Goal: Task Accomplishment & Management: Manage account settings

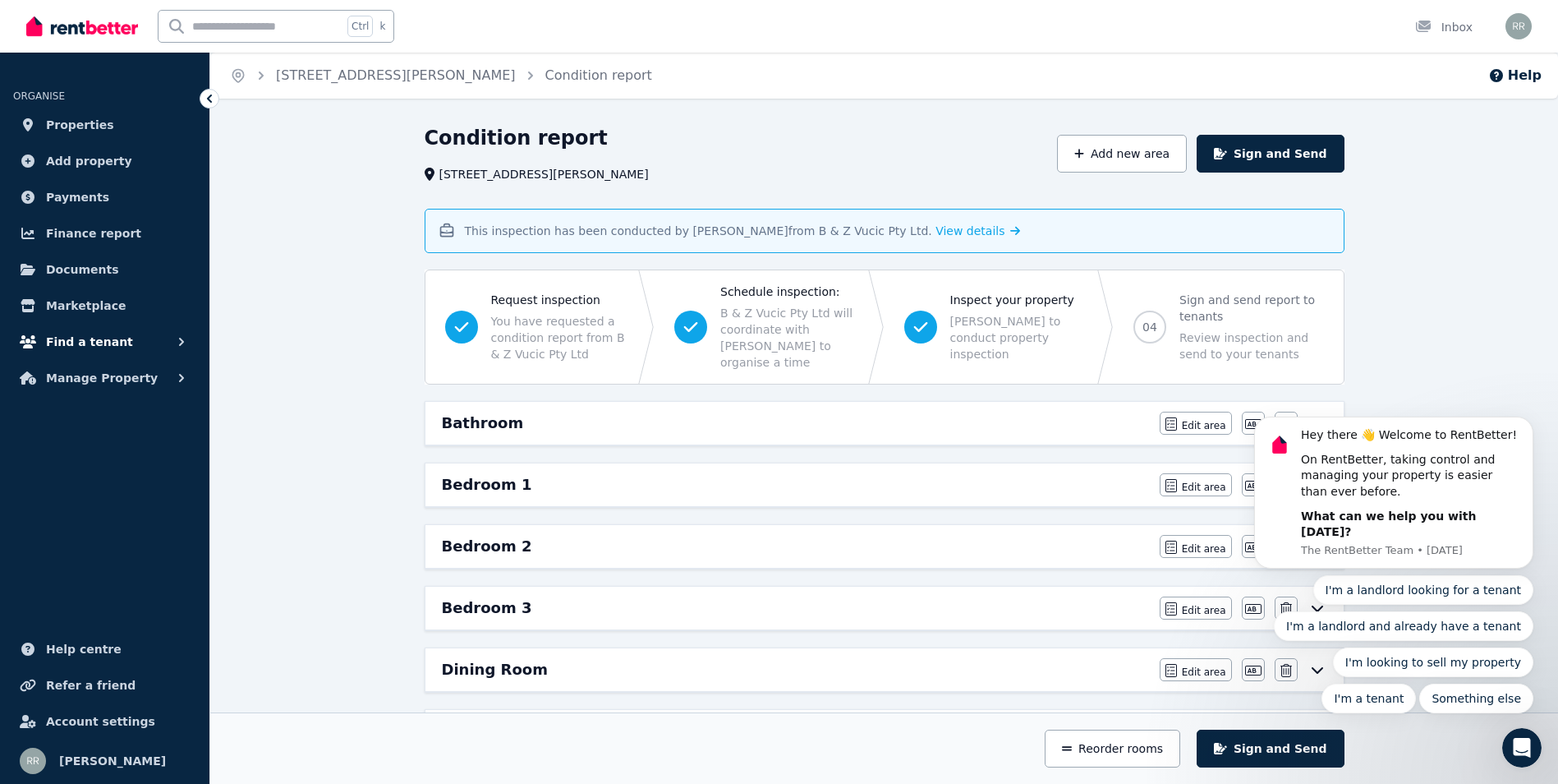
click at [147, 337] on button "Find a tenant" at bounding box center [105, 342] width 183 height 33
click at [97, 511] on span "Manage Property" at bounding box center [102, 512] width 112 height 20
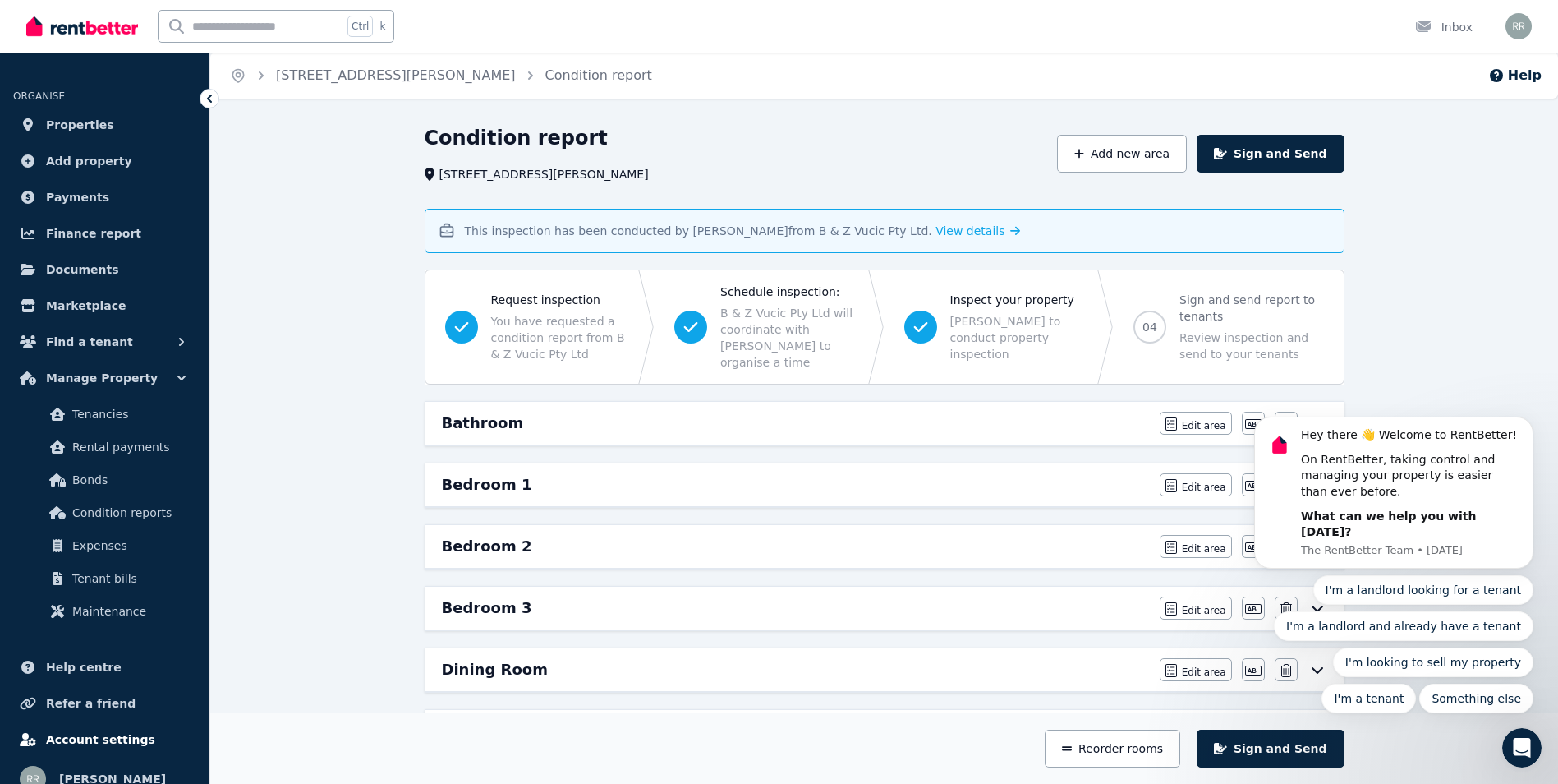
click at [119, 743] on span "Account settings" at bounding box center [100, 738] width 109 height 20
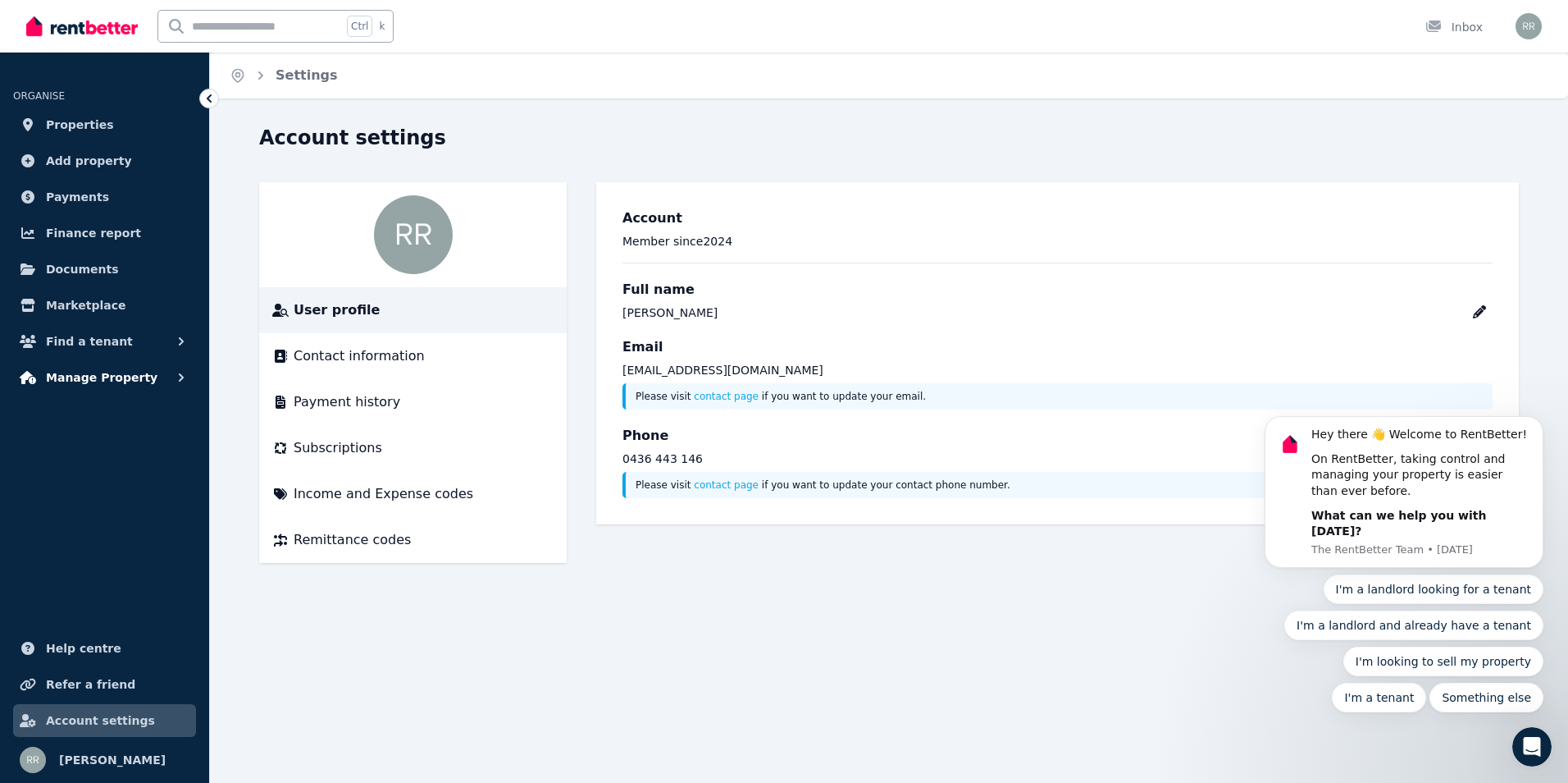
click at [113, 385] on span "Manage Property" at bounding box center [102, 377] width 112 height 20
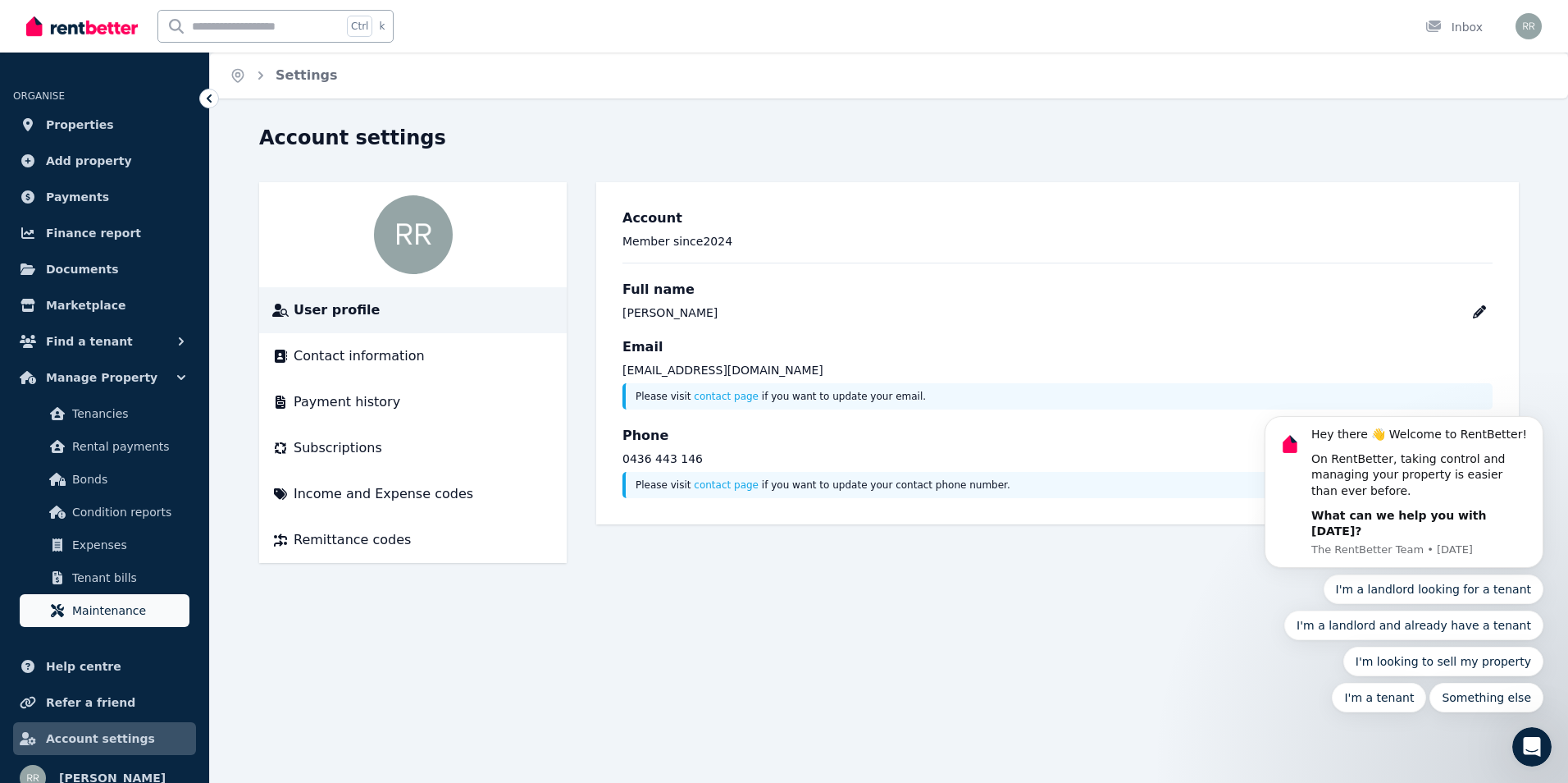
click at [98, 598] on link "Maintenance" at bounding box center [104, 610] width 170 height 33
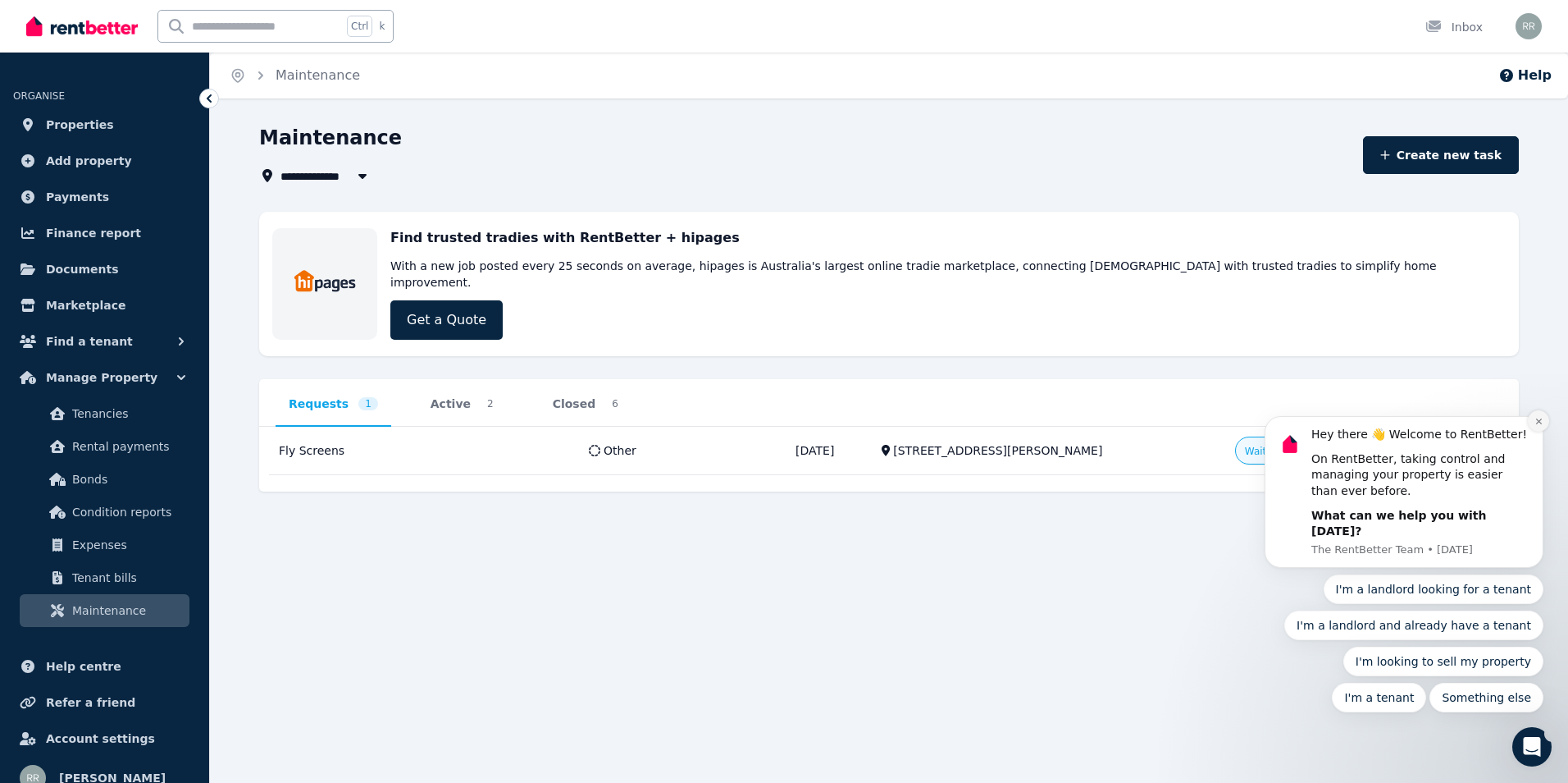
click at [1539, 424] on icon "Dismiss notification" at bounding box center [1537, 421] width 6 height 6
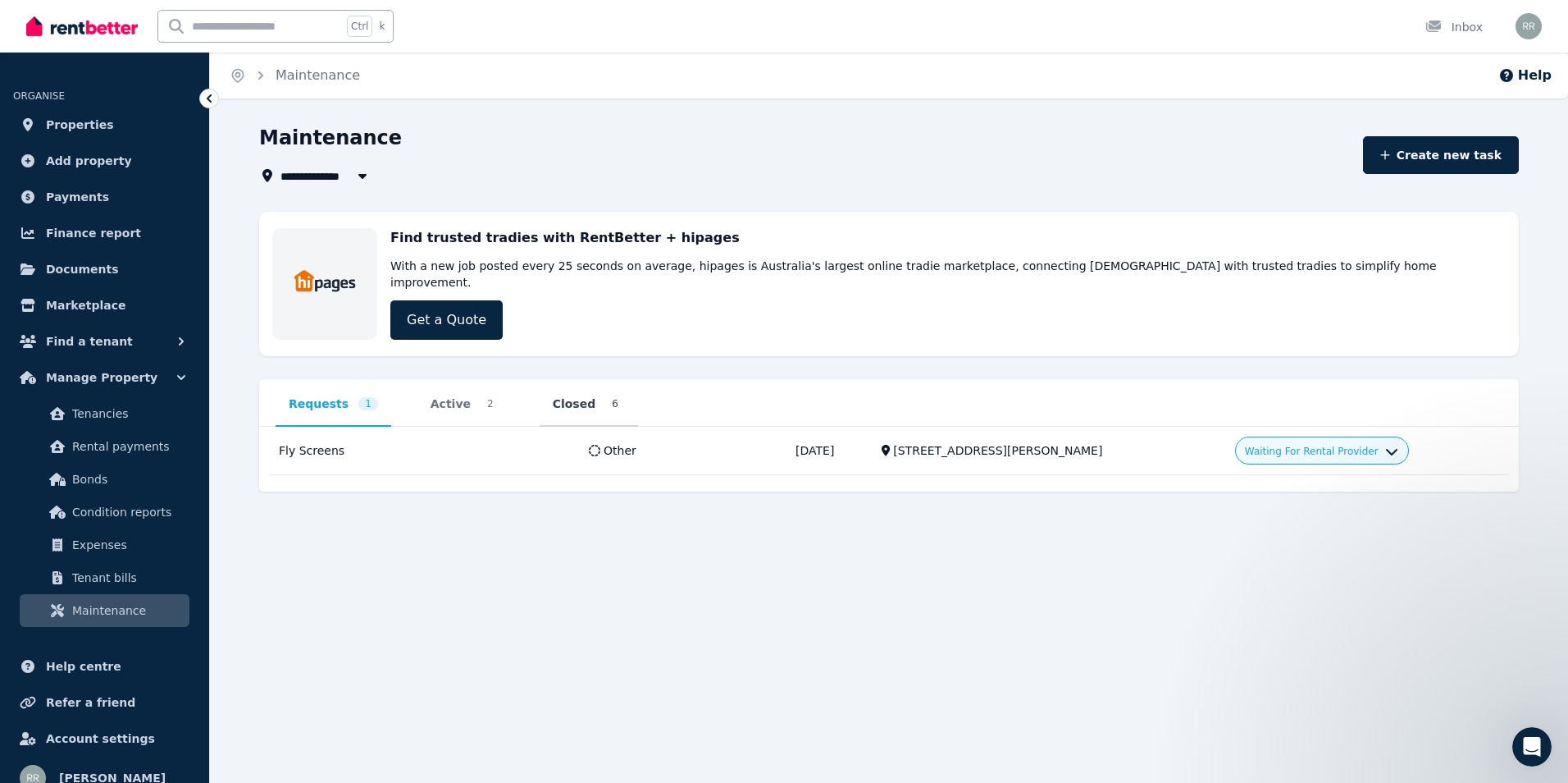
click at [561, 395] on span "Closed" at bounding box center [574, 404] width 44 height 17
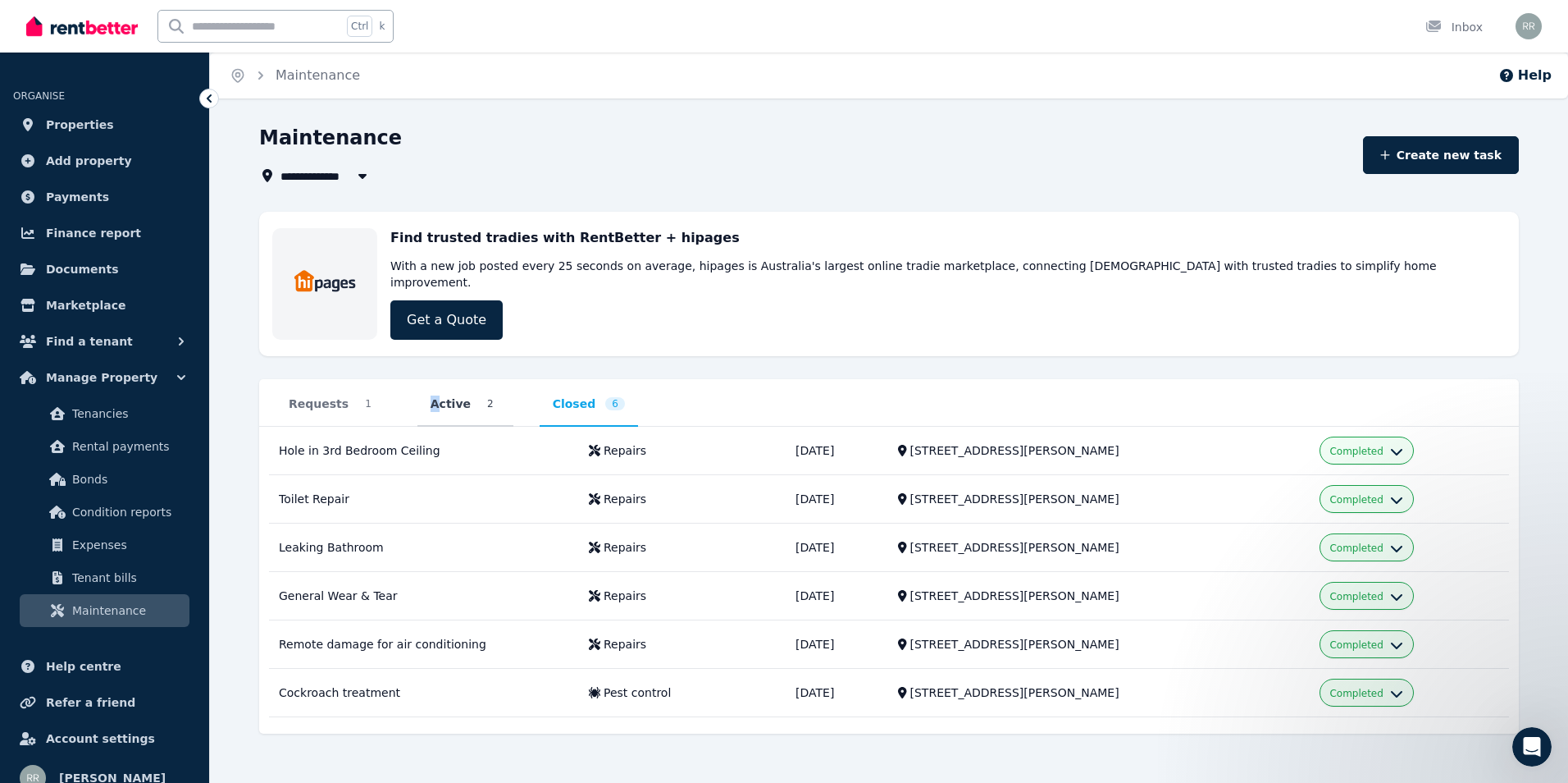
click at [430, 395] on span "Active" at bounding box center [450, 404] width 40 height 17
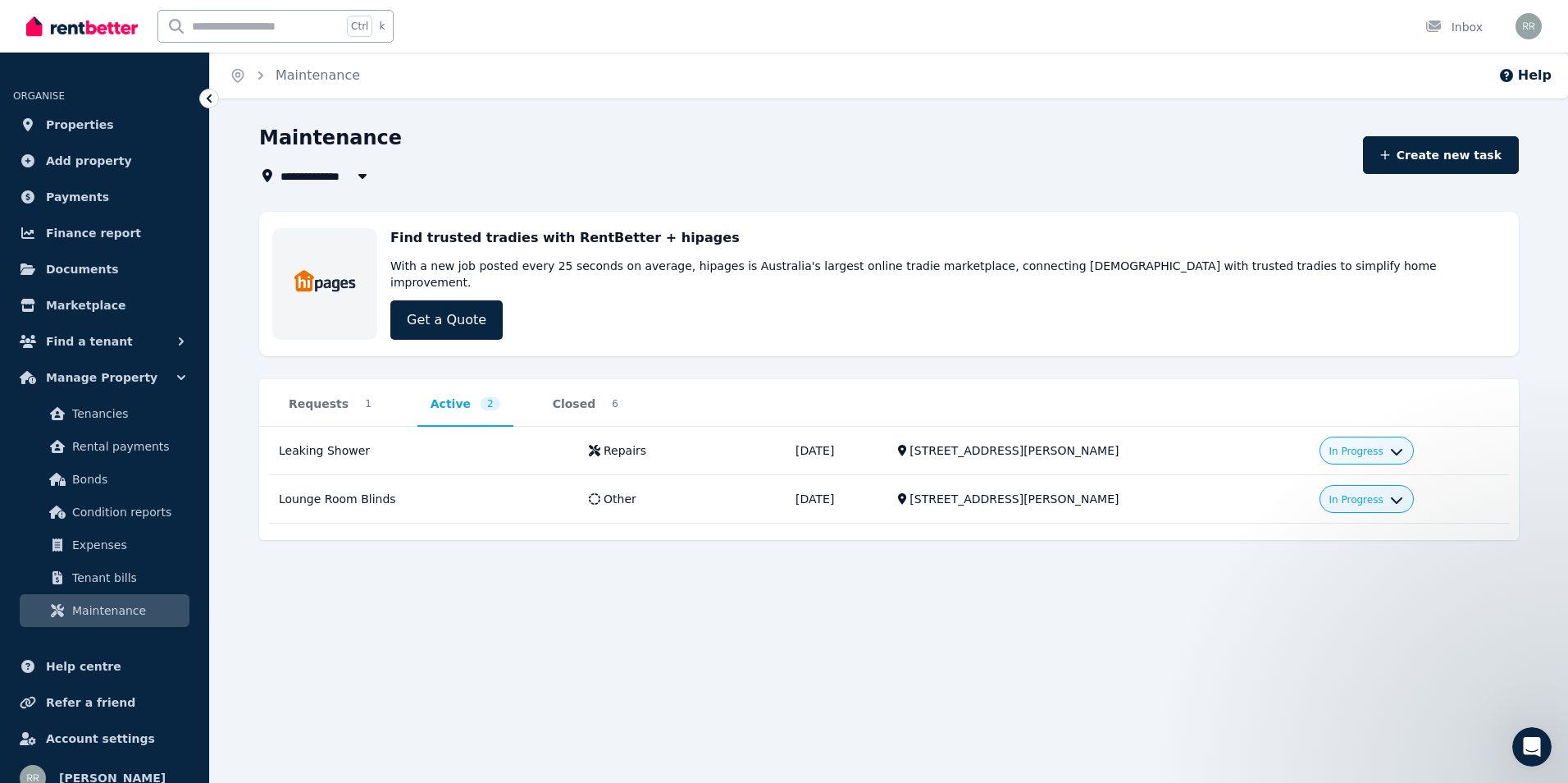
drag, startPoint x: 420, startPoint y: 388, endPoint x: 696, endPoint y: 378, distance: 276.2
click at [696, 379] on div "Requests 1 Active 2 Closed 6 Leaking Shower 179 Abbett Street, Scarborough Repa…" at bounding box center [889, 460] width 1260 height 160
click at [573, 395] on span "Closed 6" at bounding box center [589, 404] width 92 height 17
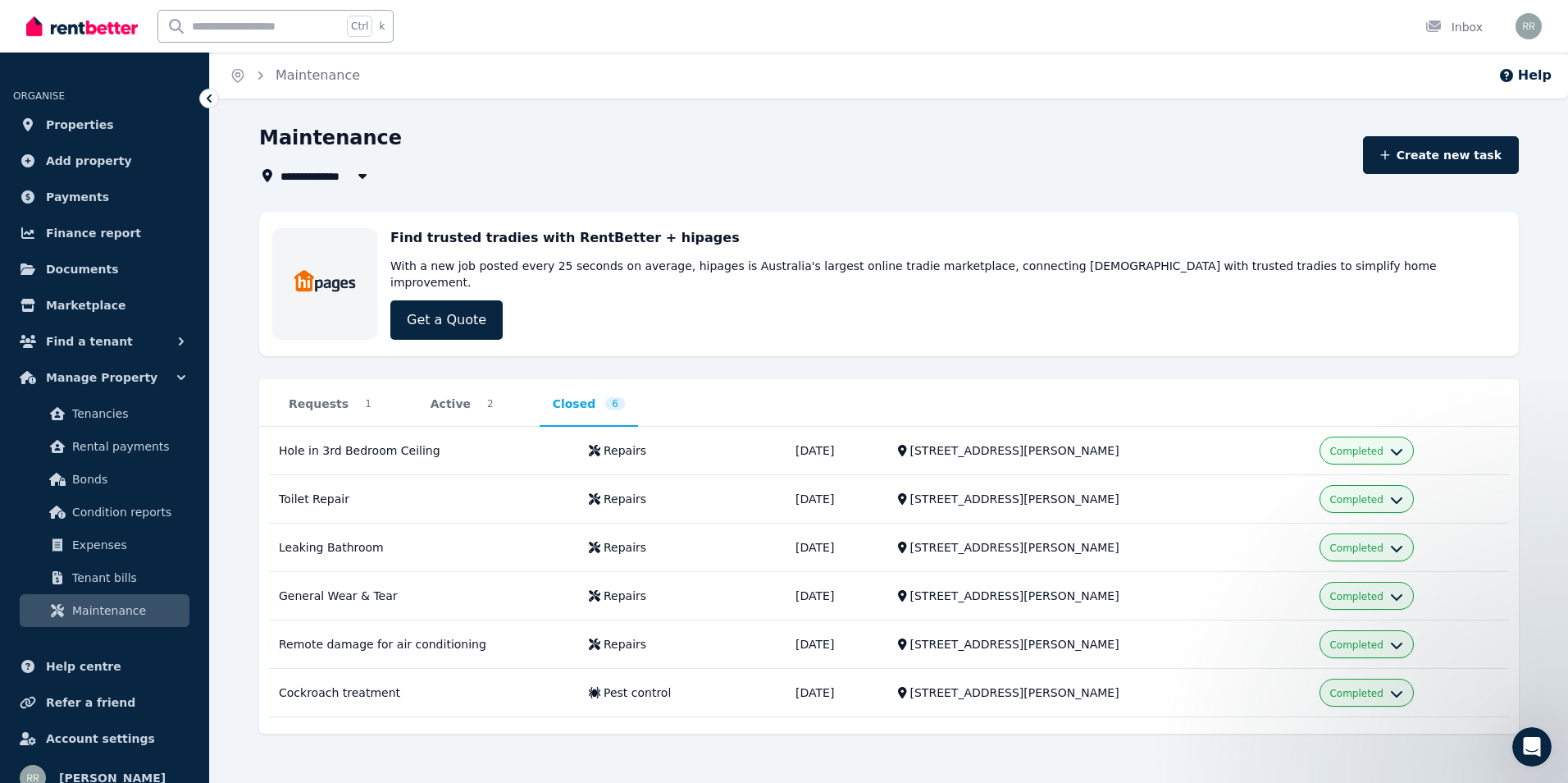
click at [460, 379] on div "Requests 1 Active 2 Closed 6 Hole in 3rd Bedroom Ceiling 179 Abbett Street, Sca…" at bounding box center [889, 556] width 1260 height 354
click at [432, 395] on span "Active" at bounding box center [450, 404] width 40 height 17
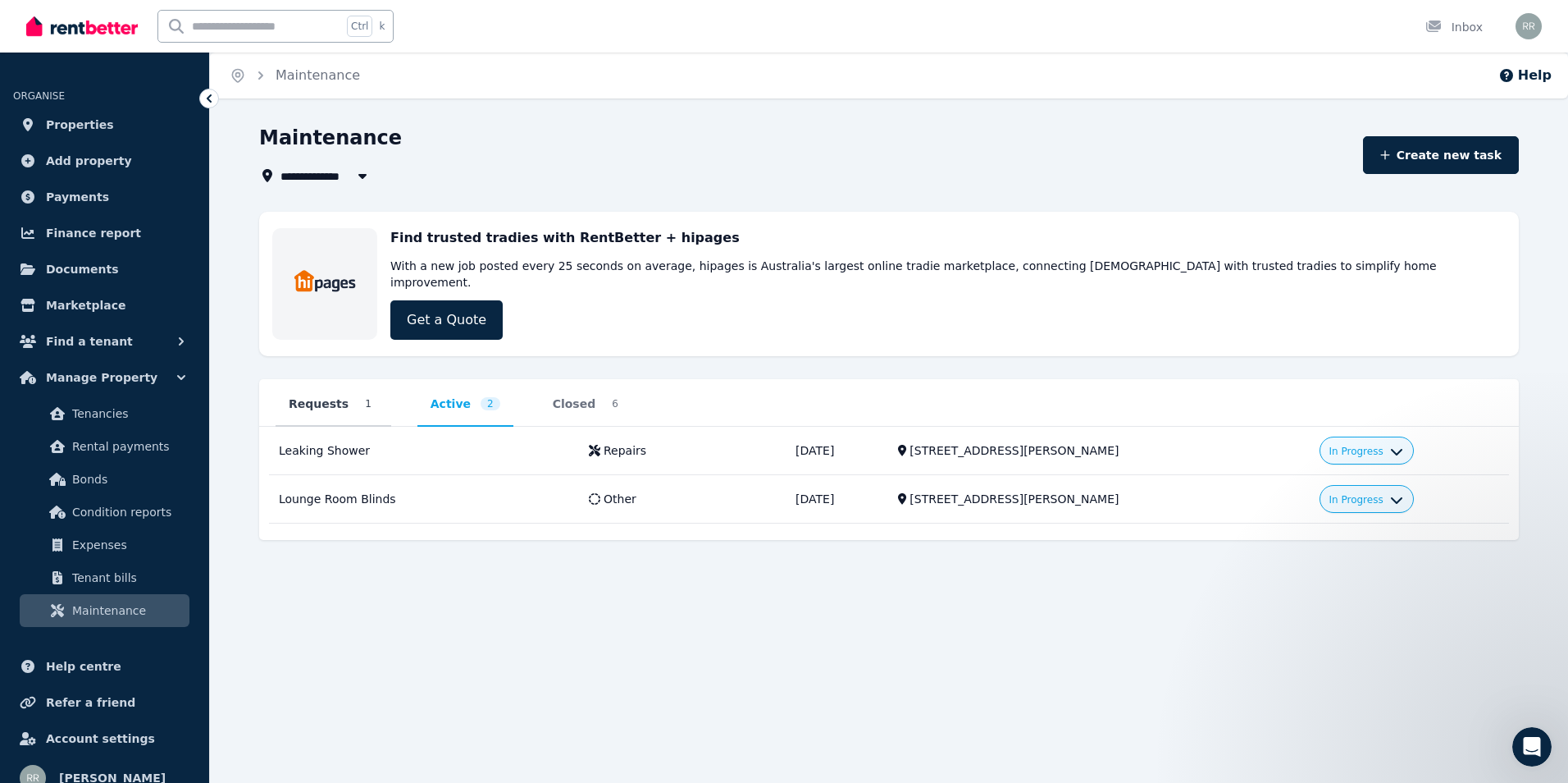
click at [341, 395] on span "Requests 1" at bounding box center [333, 404] width 109 height 17
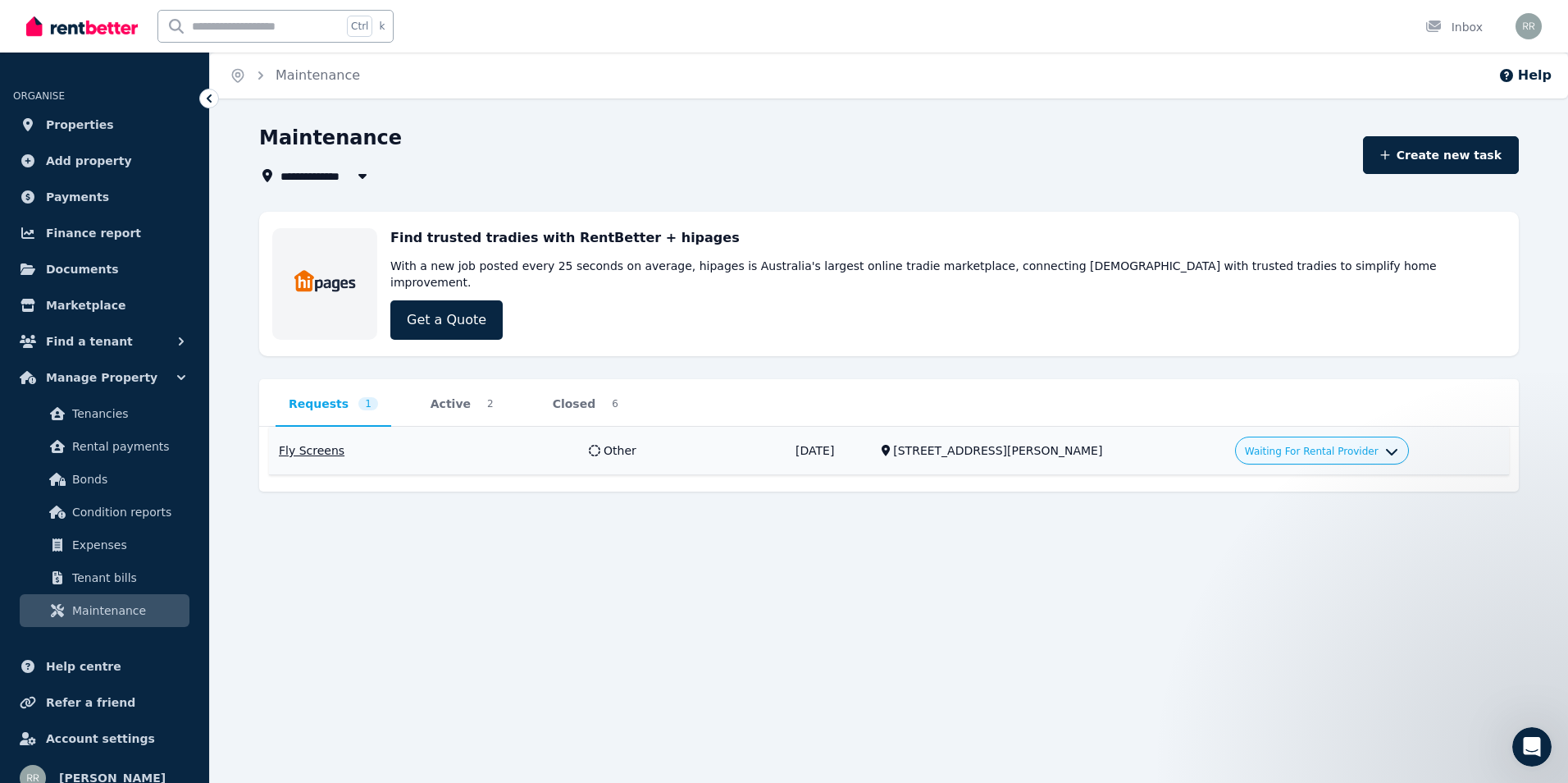
click at [1298, 445] on span "Waiting For Rental Provider" at bounding box center [1311, 451] width 133 height 13
click at [1290, 445] on span "Waiting For Rental Provider" at bounding box center [1311, 451] width 133 height 13
click at [442, 379] on div "Requests 1 Active 2 Closed 6 Fly Screens 179 Abbett Street, Scarborough Other 0…" at bounding box center [889, 435] width 1260 height 113
click at [420, 395] on span "Active 2" at bounding box center [465, 404] width 89 height 17
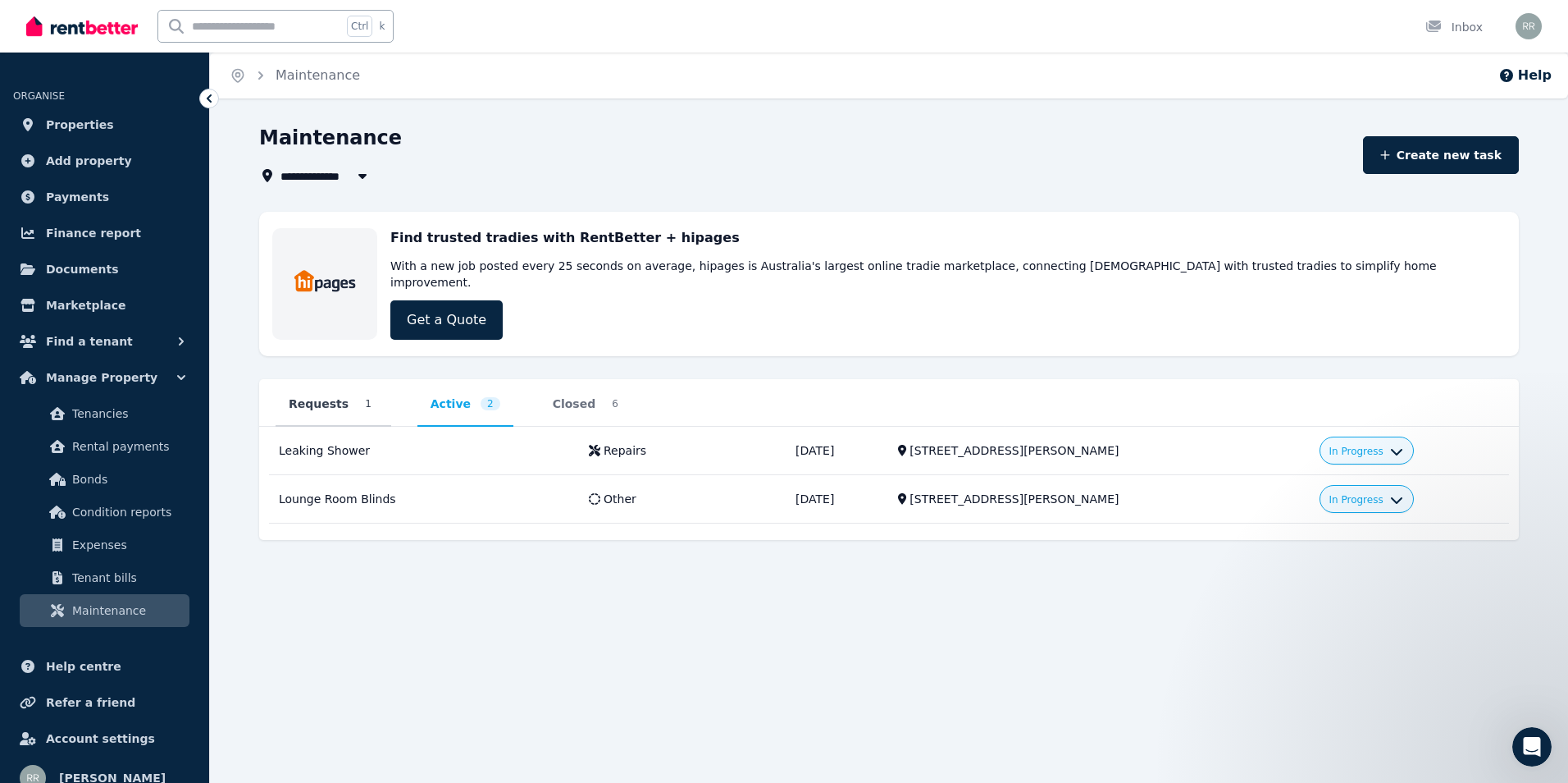
click at [342, 395] on span "Requests 1" at bounding box center [333, 404] width 109 height 17
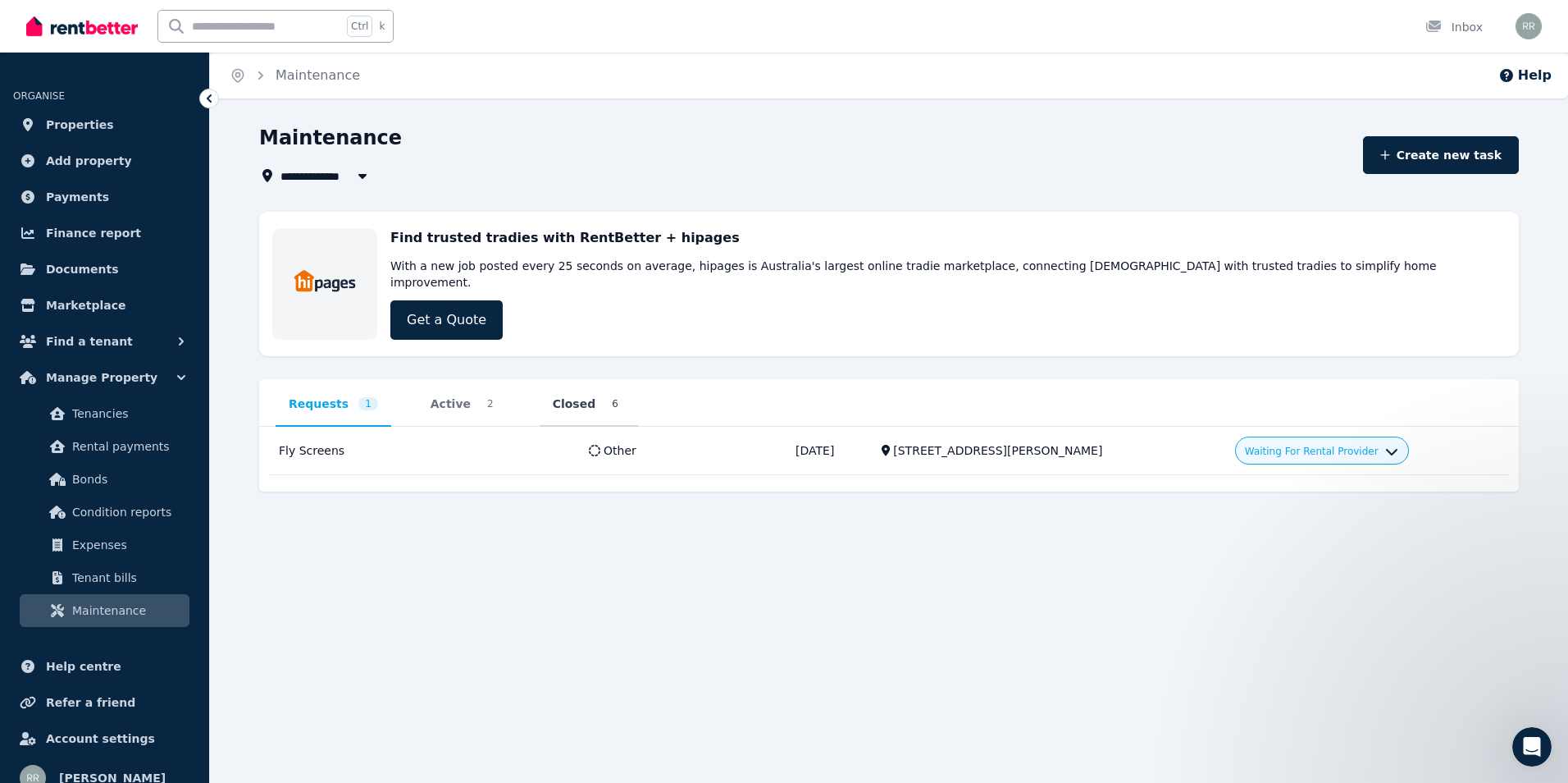
click at [605, 397] on span "6" at bounding box center [614, 404] width 20 height 13
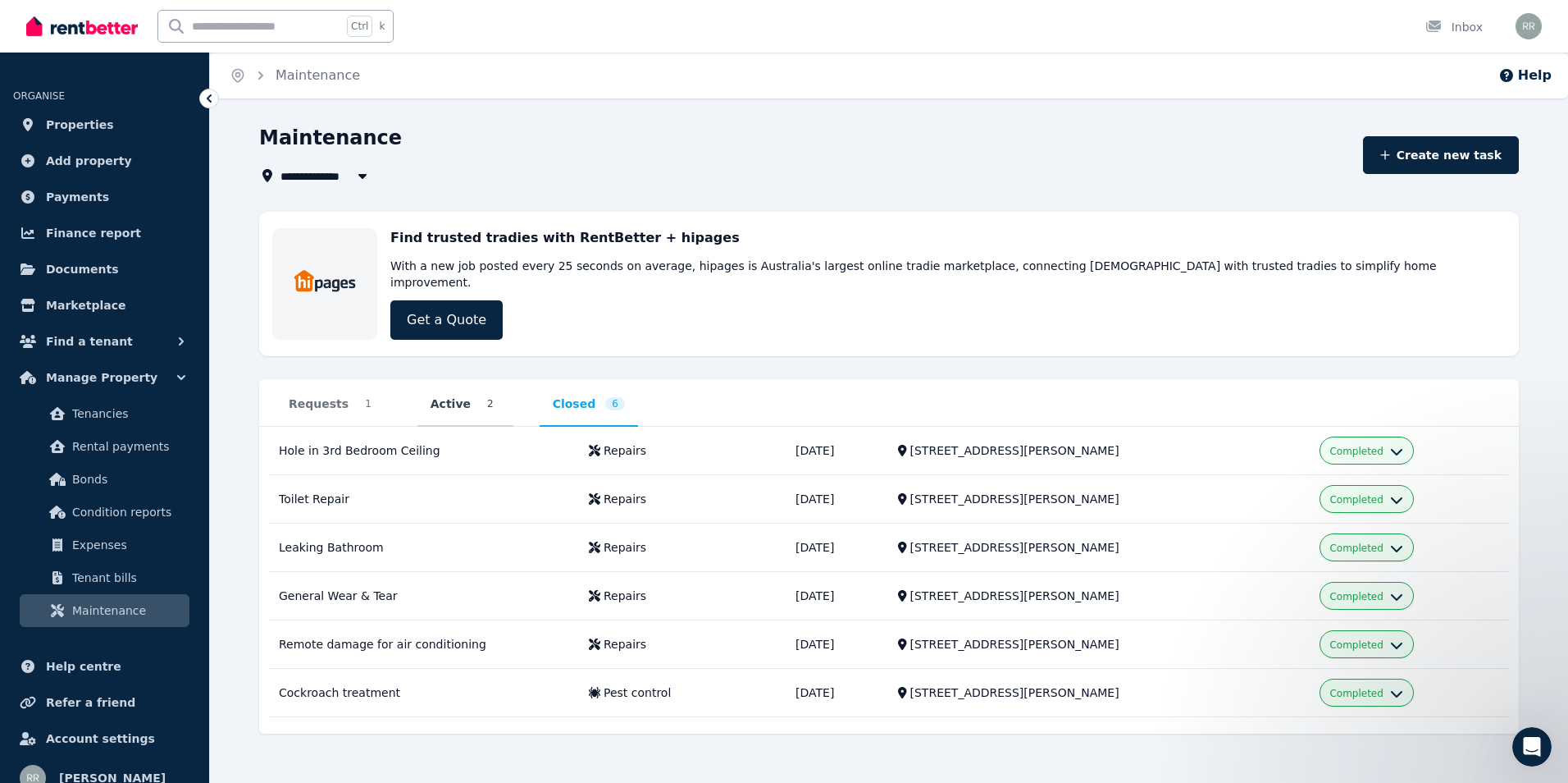
click at [443, 395] on span "Active" at bounding box center [450, 404] width 40 height 17
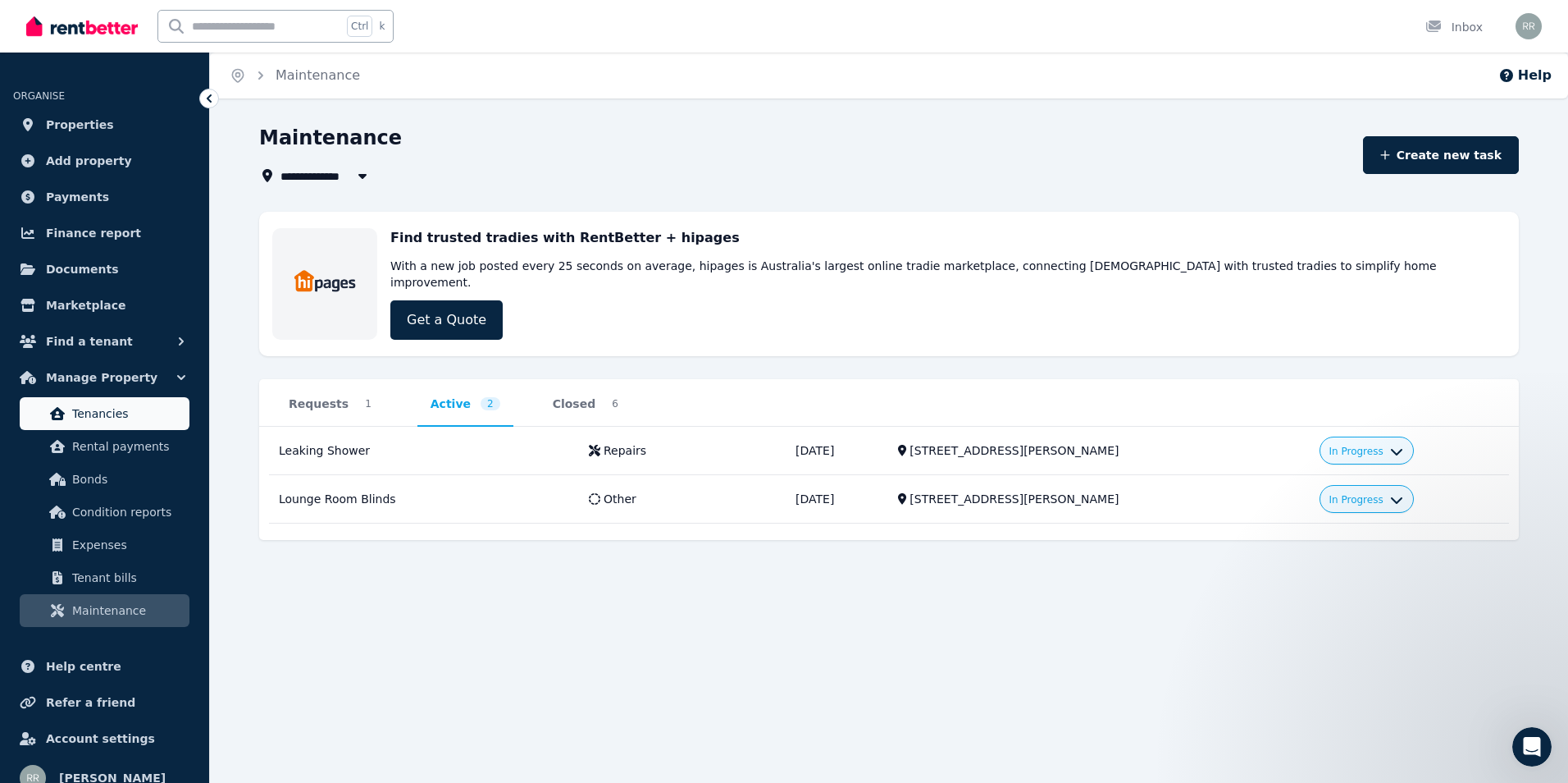
click at [159, 408] on span "Tenancies" at bounding box center [127, 413] width 111 height 20
